Goal: Contribute content: Add original content to the website for others to see

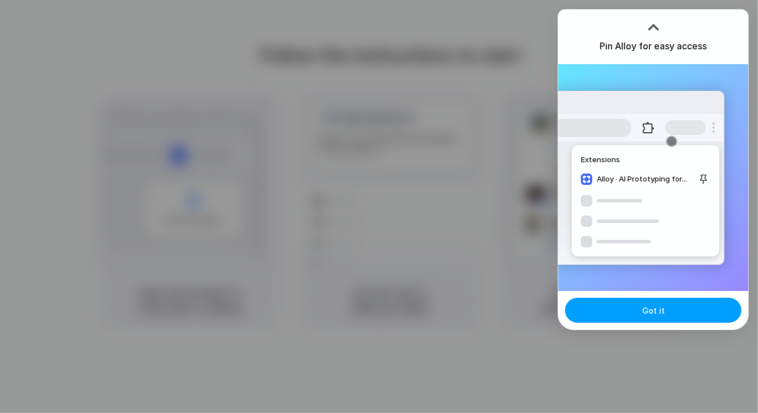
click at [660, 308] on span "Got it" at bounding box center [653, 311] width 23 height 12
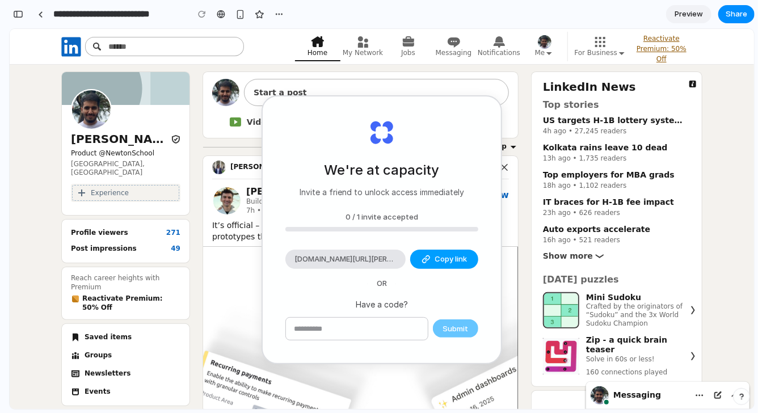
click at [446, 261] on span "Copy link" at bounding box center [451, 259] width 32 height 11
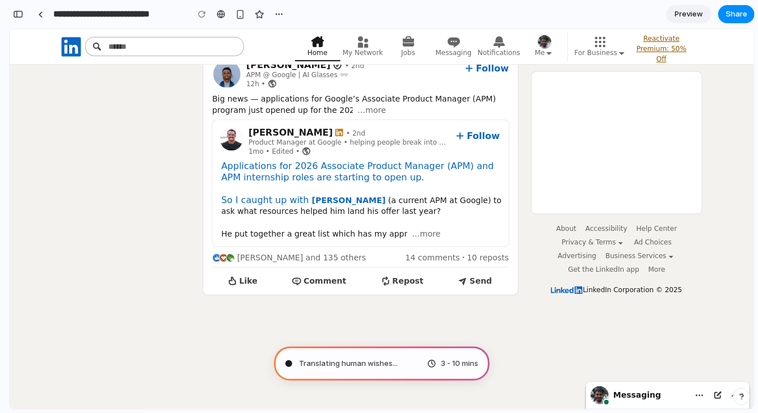
scroll to position [862, 0]
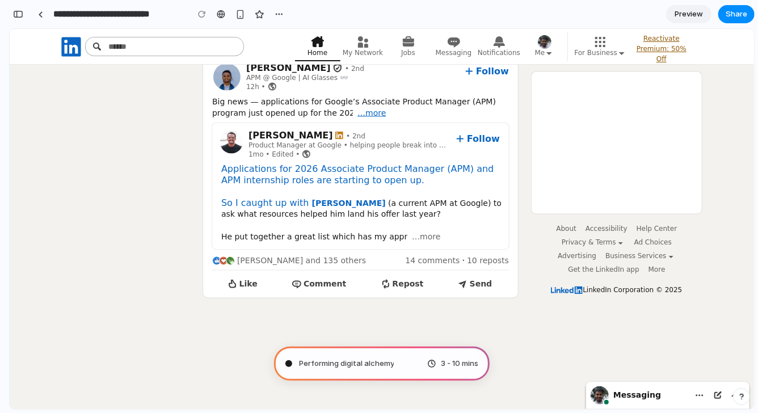
click at [369, 112] on span "…more" at bounding box center [371, 112] width 28 height 11
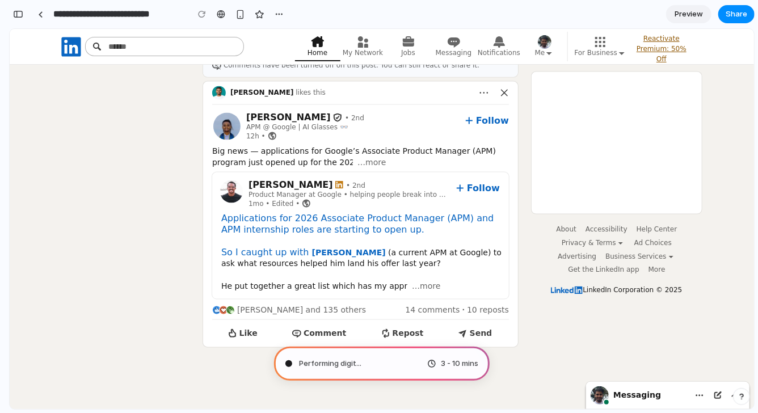
scroll to position [812, 0]
click at [434, 288] on span "…more" at bounding box center [426, 286] width 28 height 11
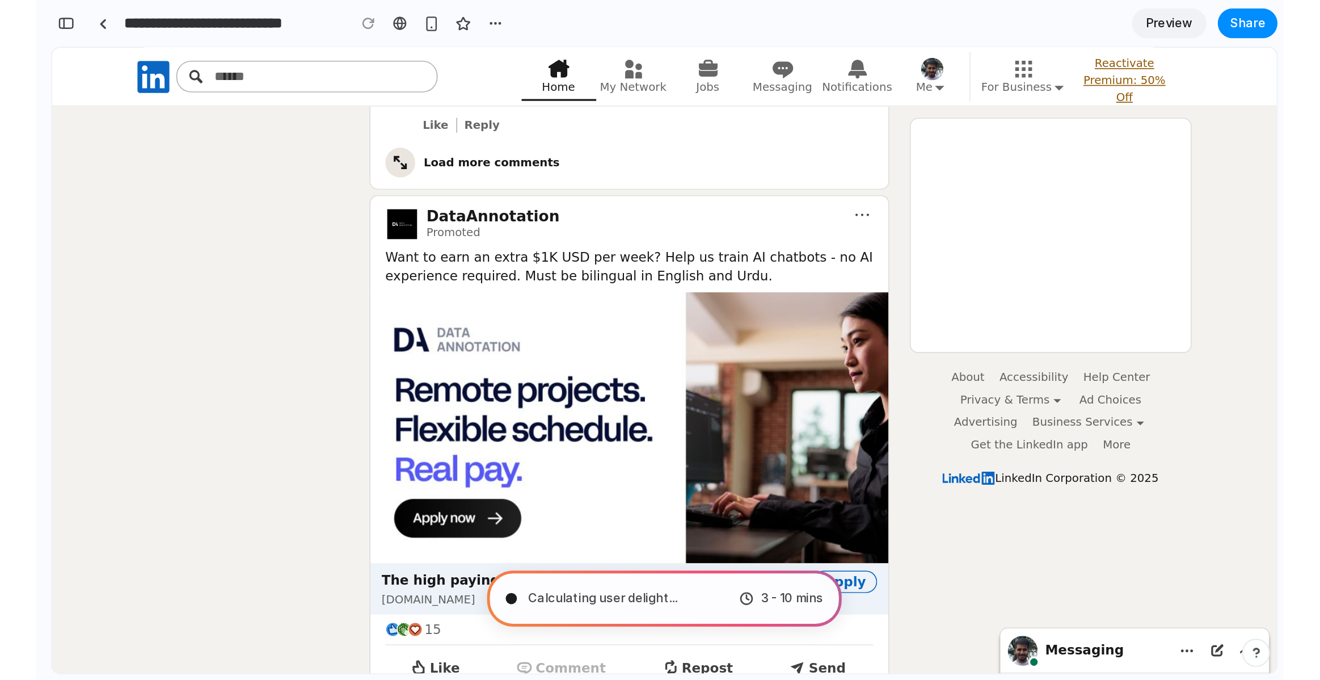
scroll to position [427, 0]
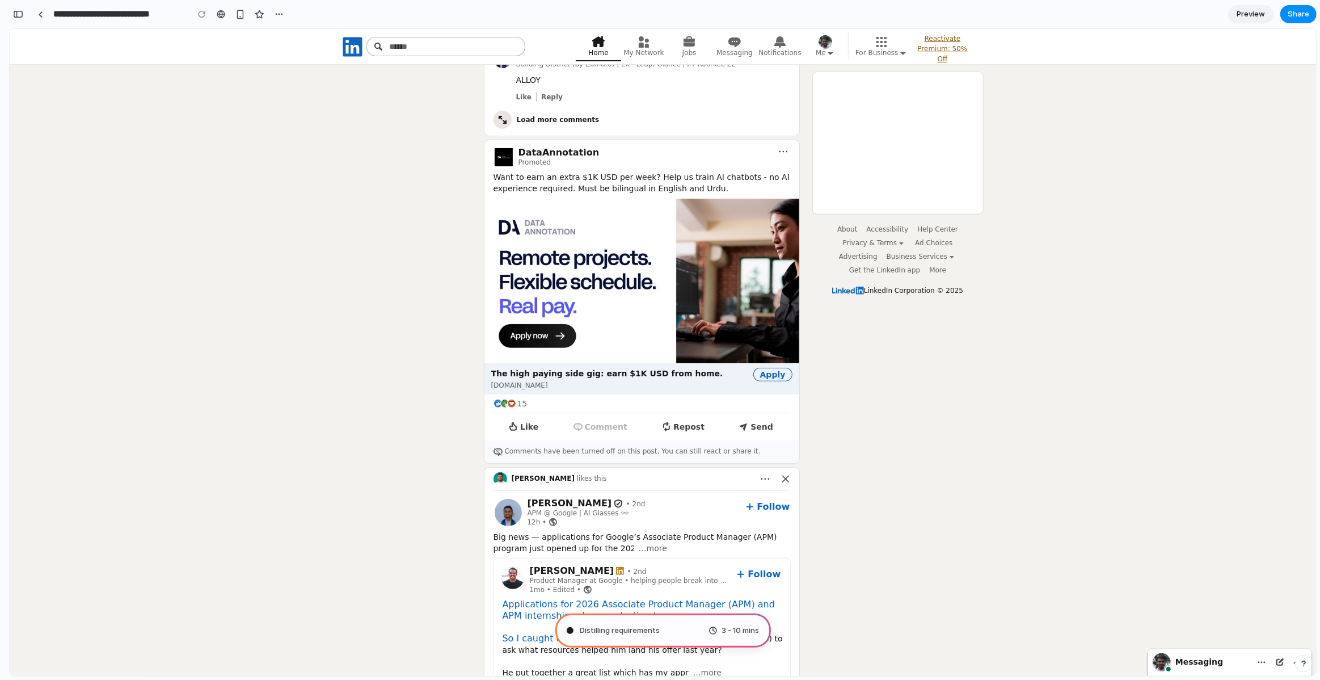
click at [655, 413] on span "Distilling requirements" at bounding box center [620, 630] width 80 height 11
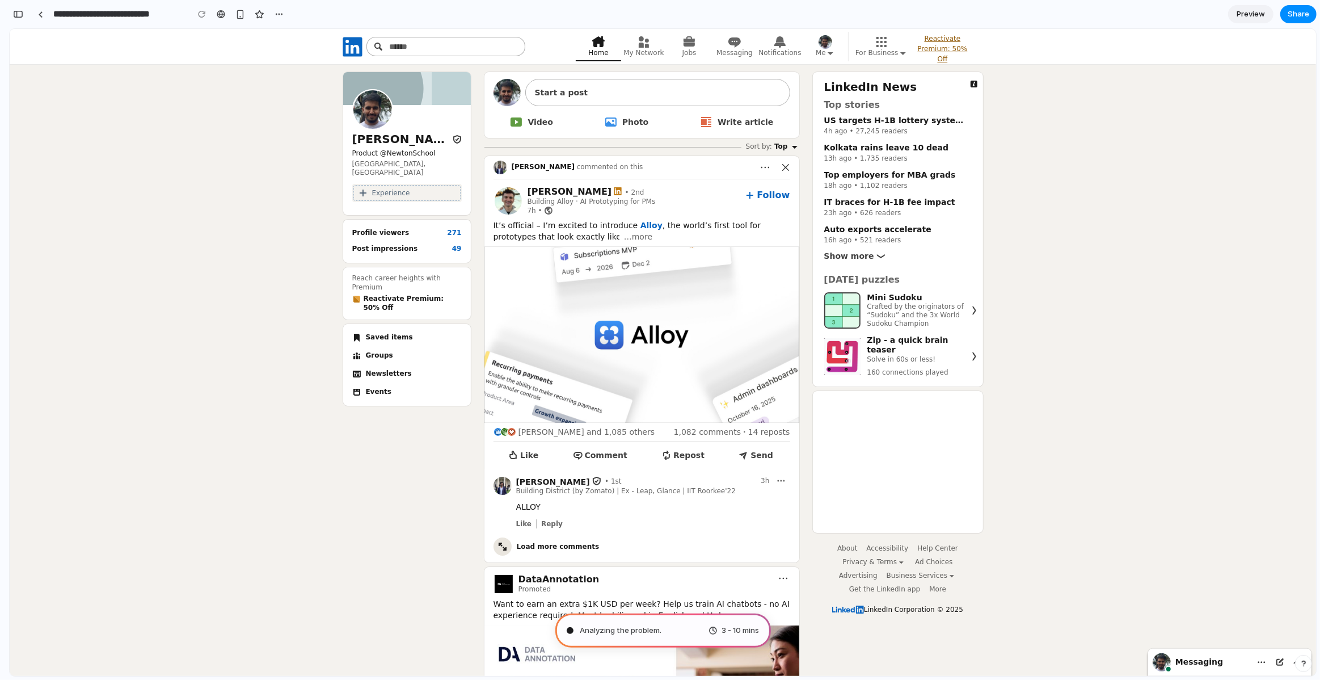
click at [758, 16] on span "Preview" at bounding box center [1251, 14] width 28 height 11
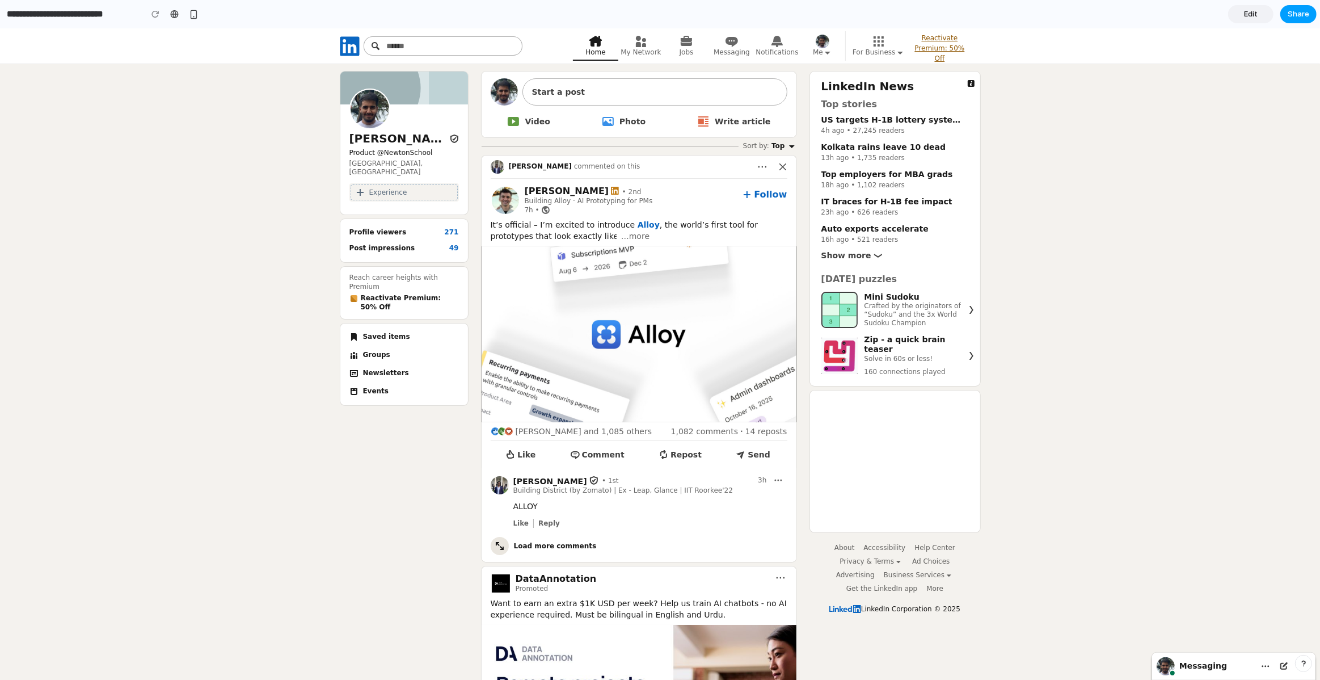
click at [758, 11] on button "Share" at bounding box center [1299, 14] width 36 height 18
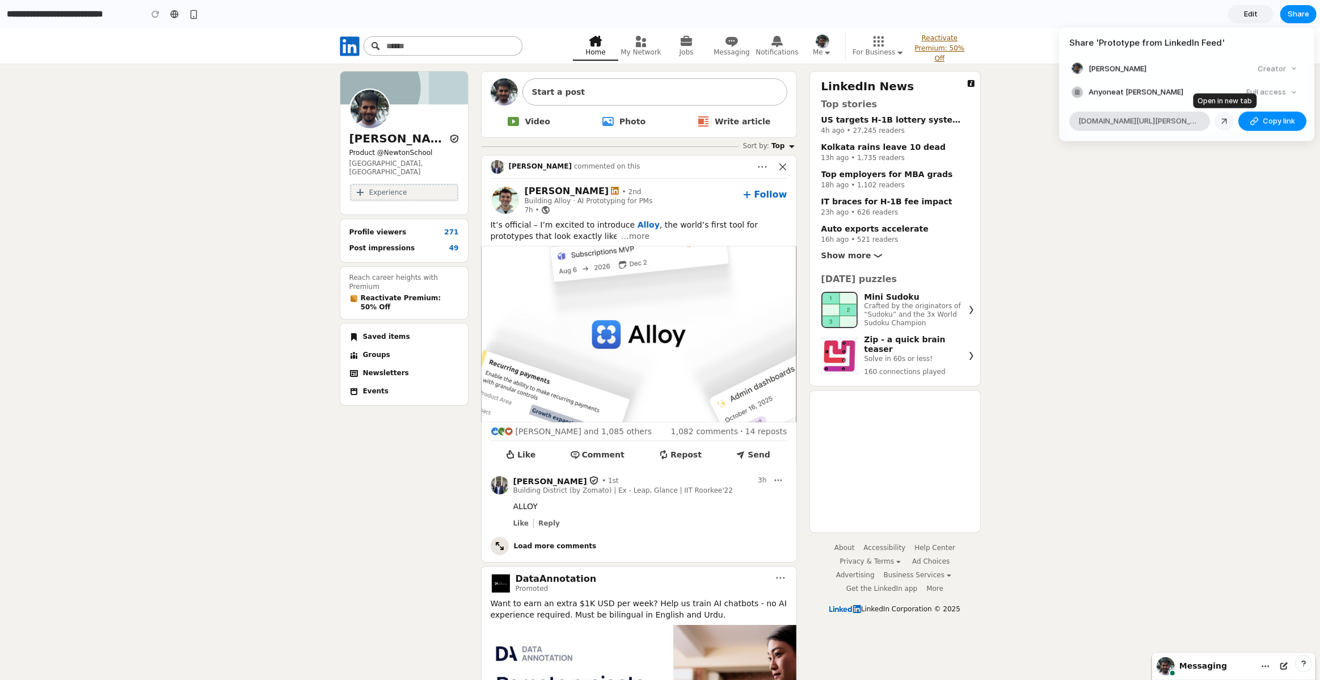
click at [758, 118] on div at bounding box center [1224, 121] width 10 height 10
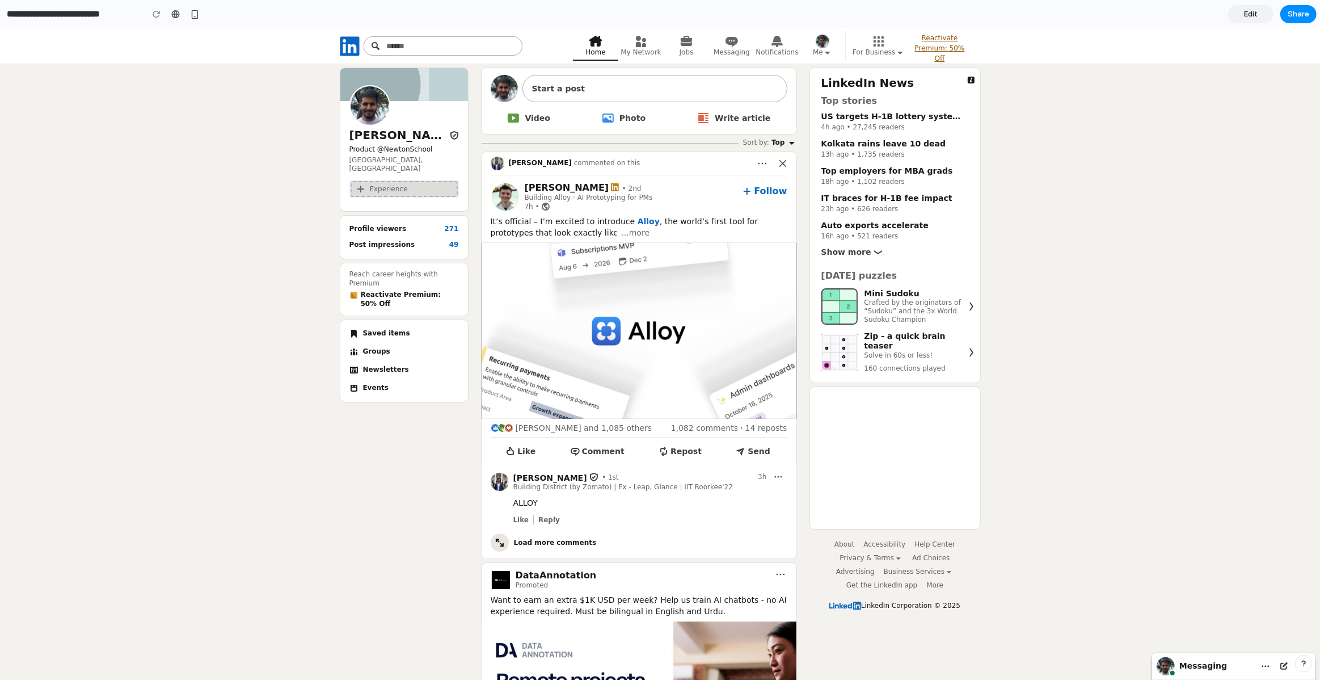
scroll to position [38, 0]
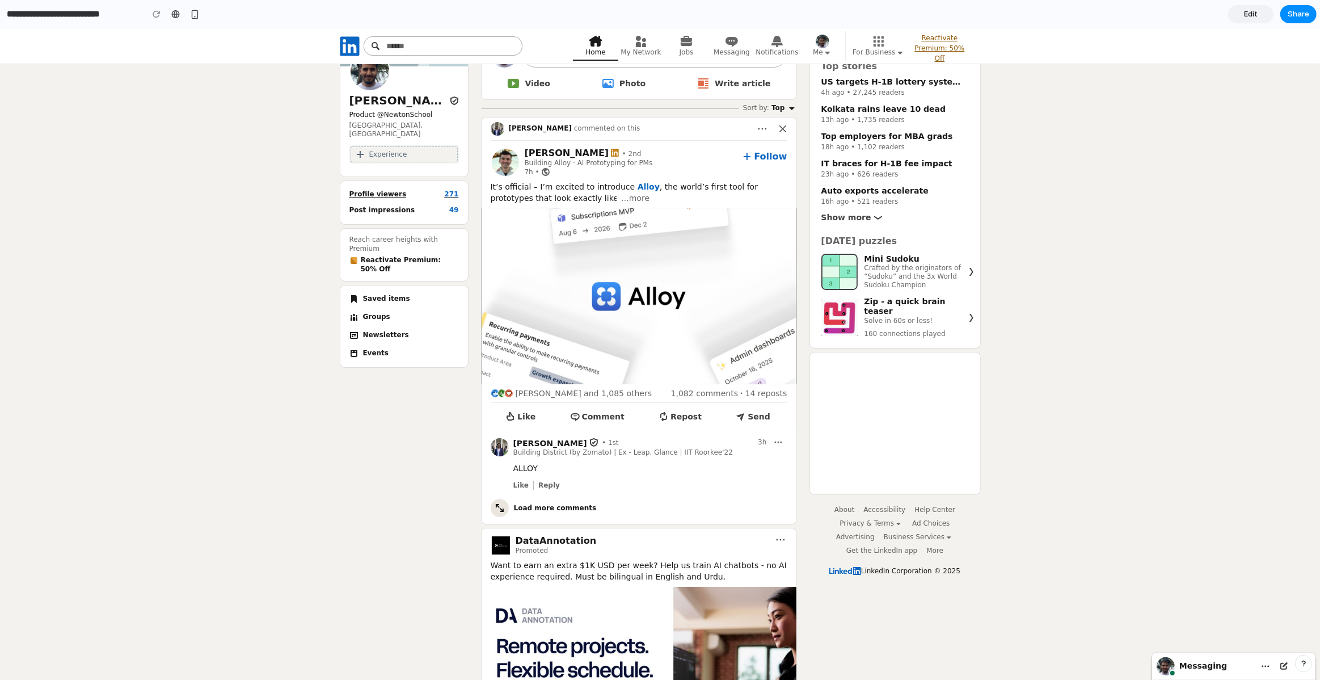
click at [402, 190] on div "Profile viewers" at bounding box center [381, 194] width 62 height 9
click at [454, 190] on strong "271" at bounding box center [451, 194] width 14 height 8
click at [389, 99] on h3 "[PERSON_NAME]" at bounding box center [399, 101] width 98 height 14
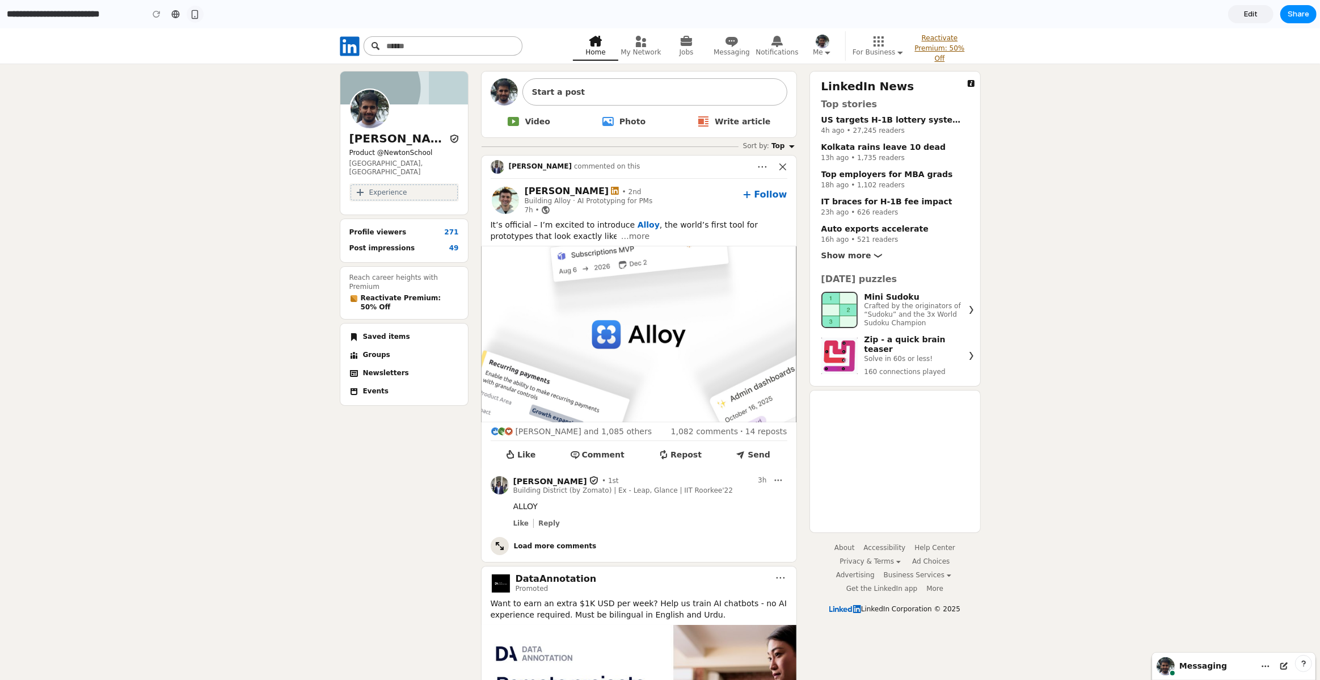
click at [193, 15] on div "button" at bounding box center [195, 15] width 10 height 10
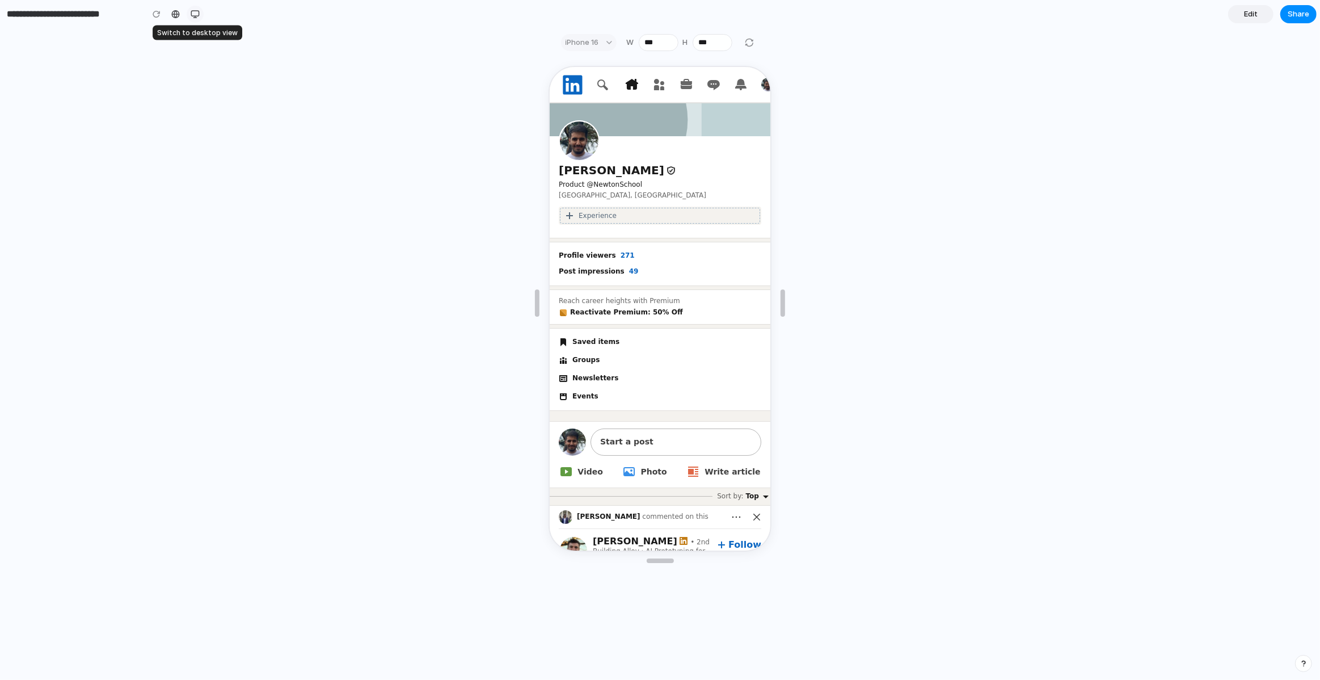
click at [193, 15] on div "button" at bounding box center [195, 14] width 9 height 9
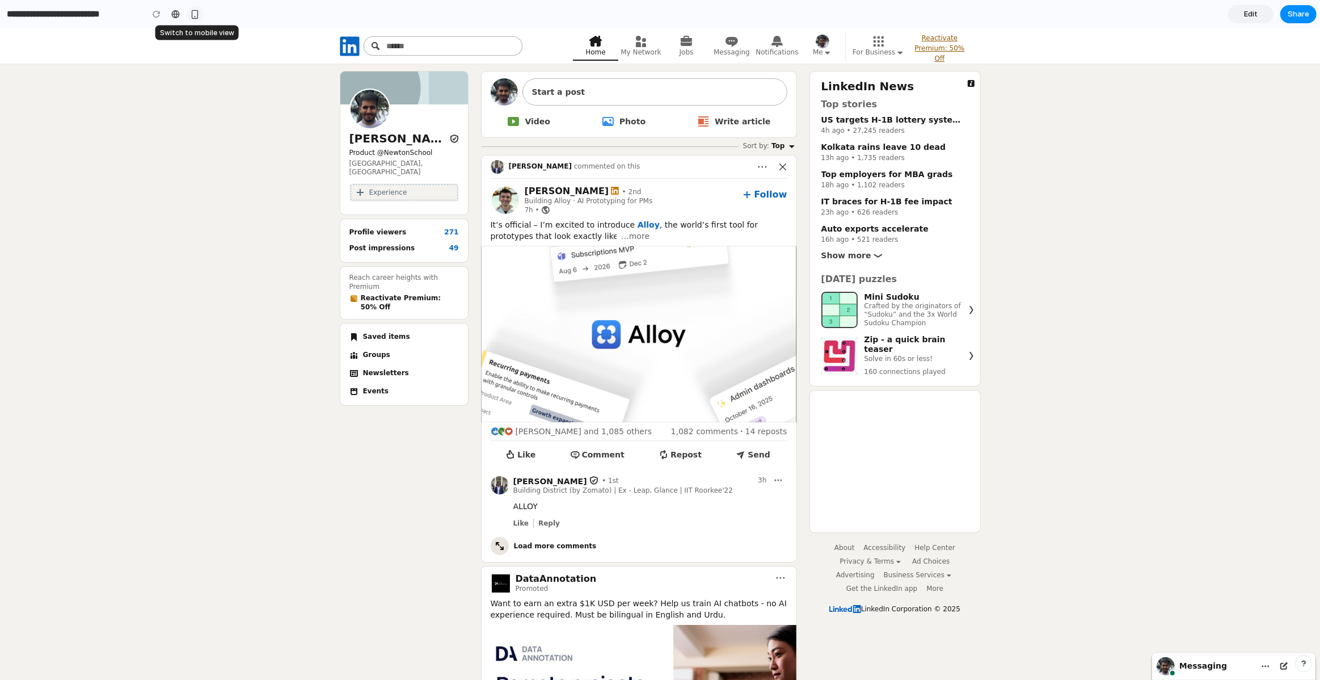
click at [193, 15] on div "button" at bounding box center [195, 15] width 10 height 10
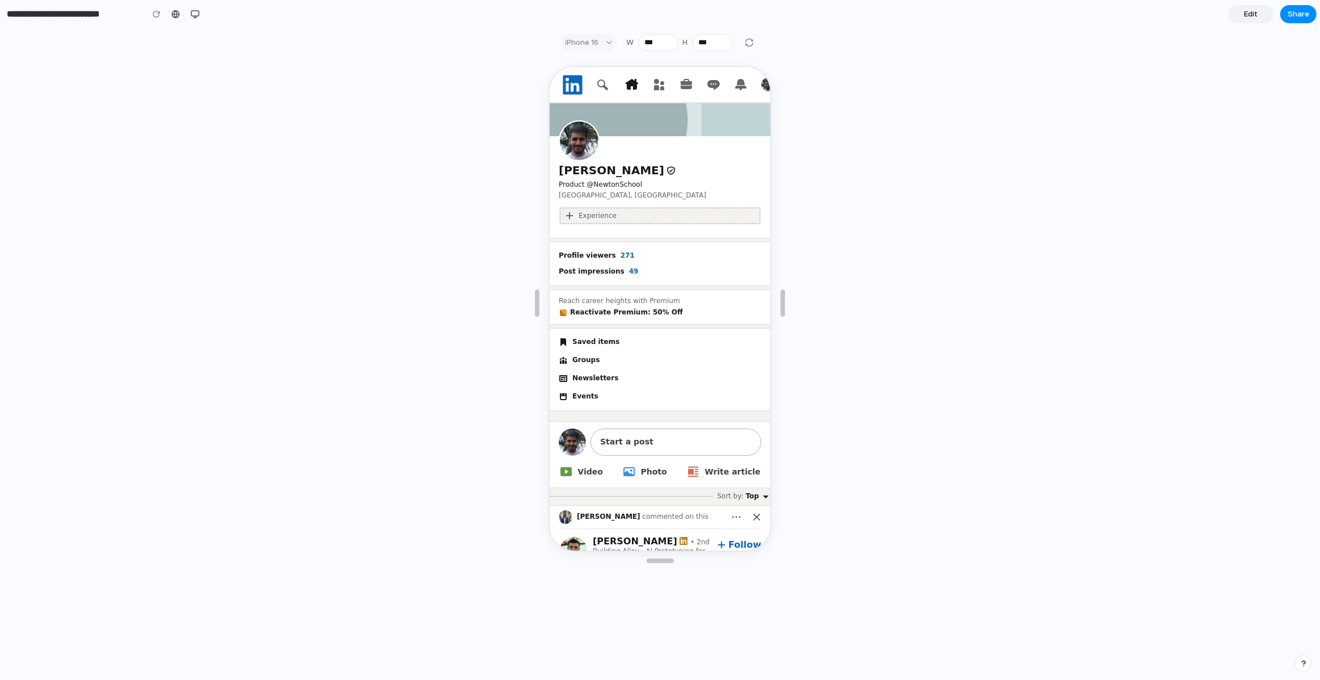
click at [750, 41] on div at bounding box center [750, 43] width 14 height 14
click at [746, 44] on div at bounding box center [750, 43] width 14 height 14
click at [188, 12] on button "button" at bounding box center [195, 14] width 17 height 17
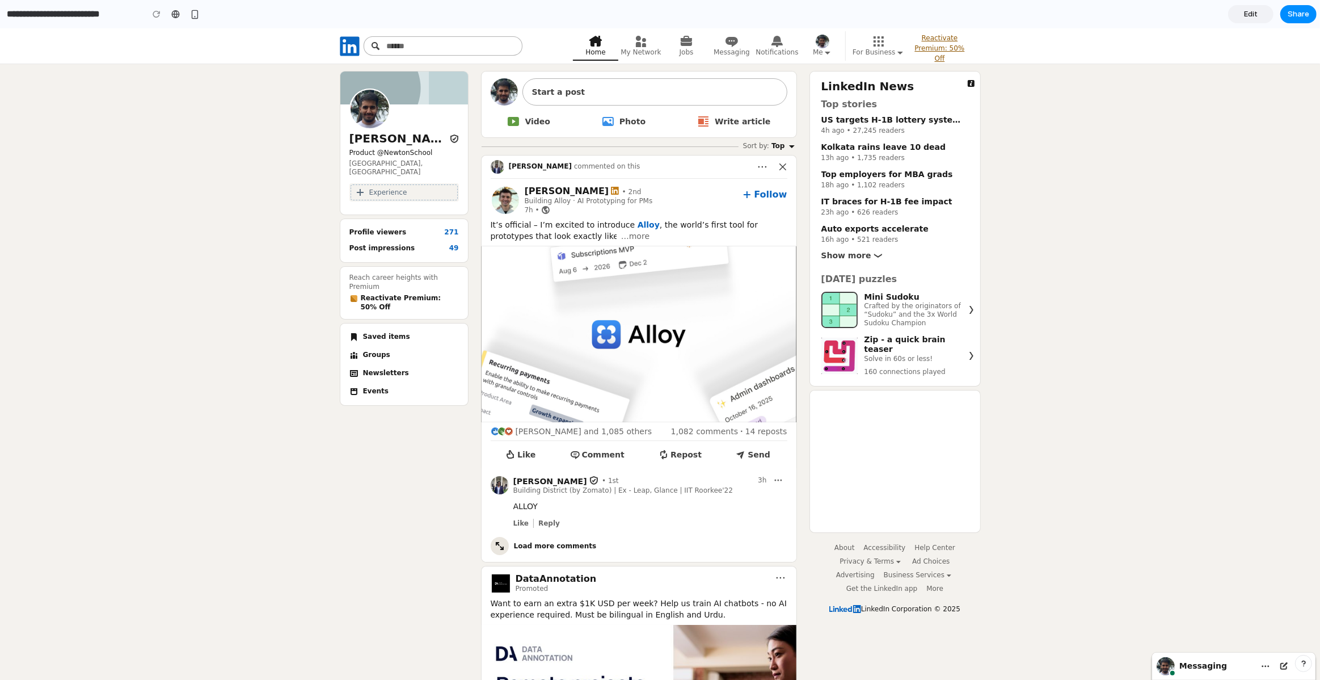
click at [1256, 12] on span "Edit" at bounding box center [1251, 14] width 14 height 11
